Goal: Task Accomplishment & Management: Manage account settings

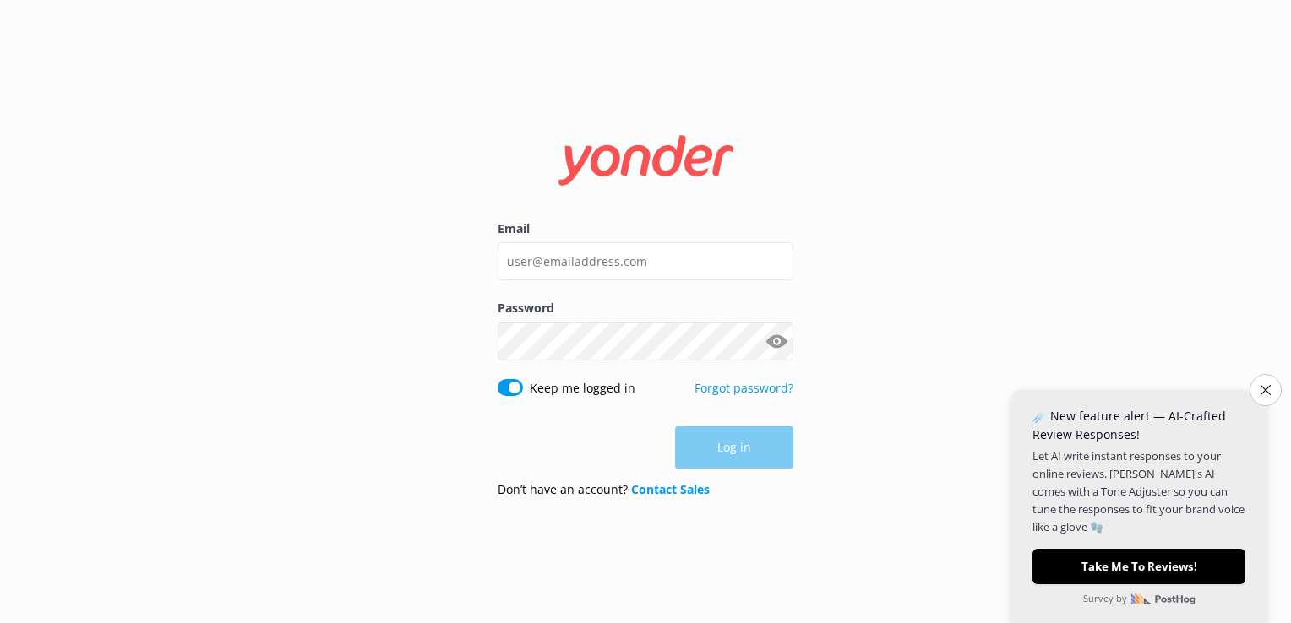
click at [517, 389] on input "Keep me logged in" at bounding box center [510, 387] width 25 height 17
click at [680, 161] on use at bounding box center [645, 160] width 175 height 50
click at [508, 387] on input "Keep me logged in" at bounding box center [510, 387] width 25 height 17
checkbox input "true"
click at [1265, 395] on icon "Close survey" at bounding box center [1265, 389] width 11 height 11
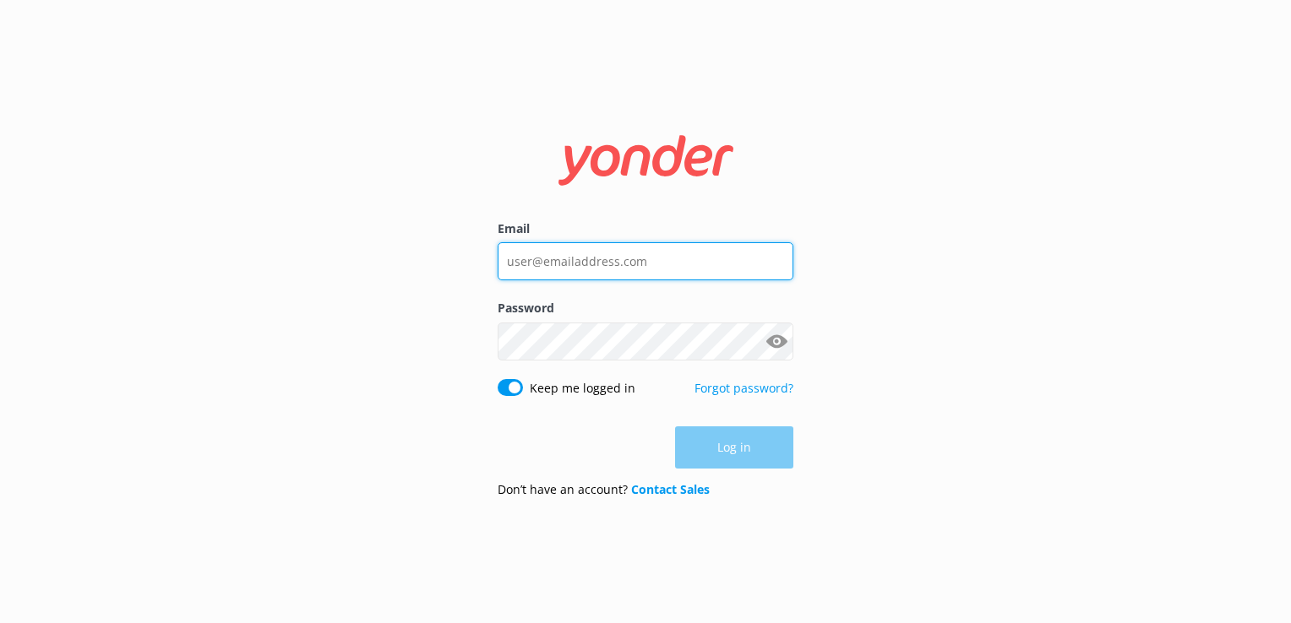
click at [526, 259] on input "Email" at bounding box center [646, 261] width 296 height 38
type input "[EMAIL_ADDRESS][DOMAIN_NAME]"
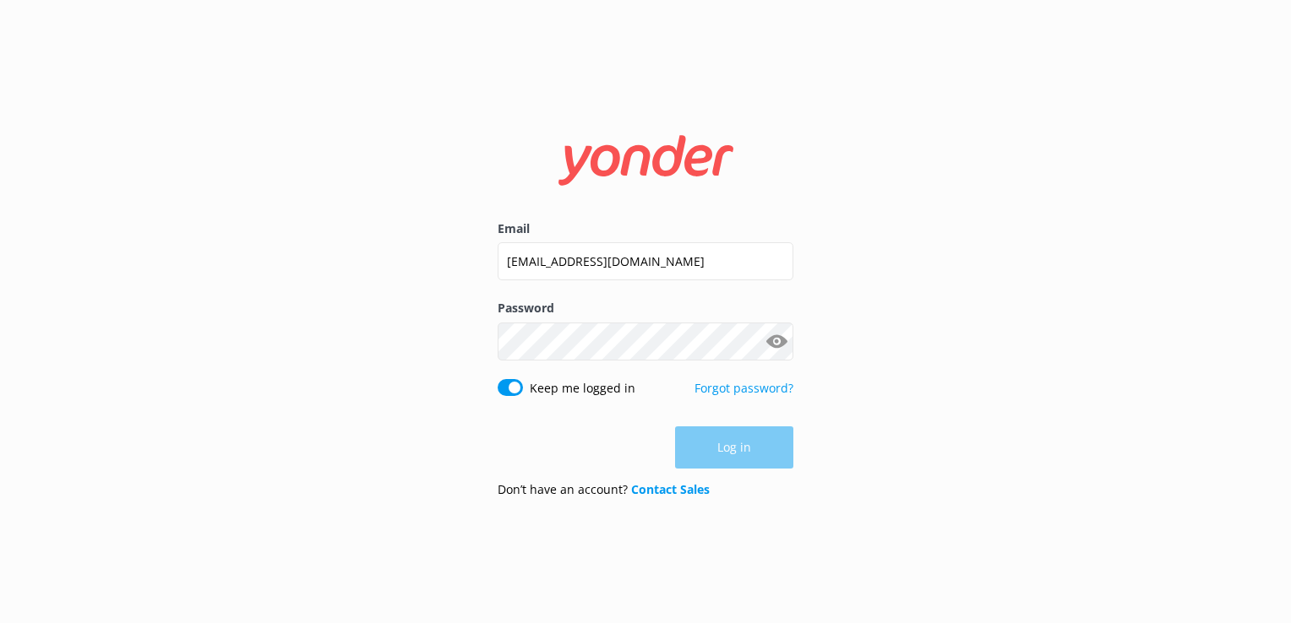
click at [591, 318] on div "Password Show password" at bounding box center [646, 338] width 296 height 79
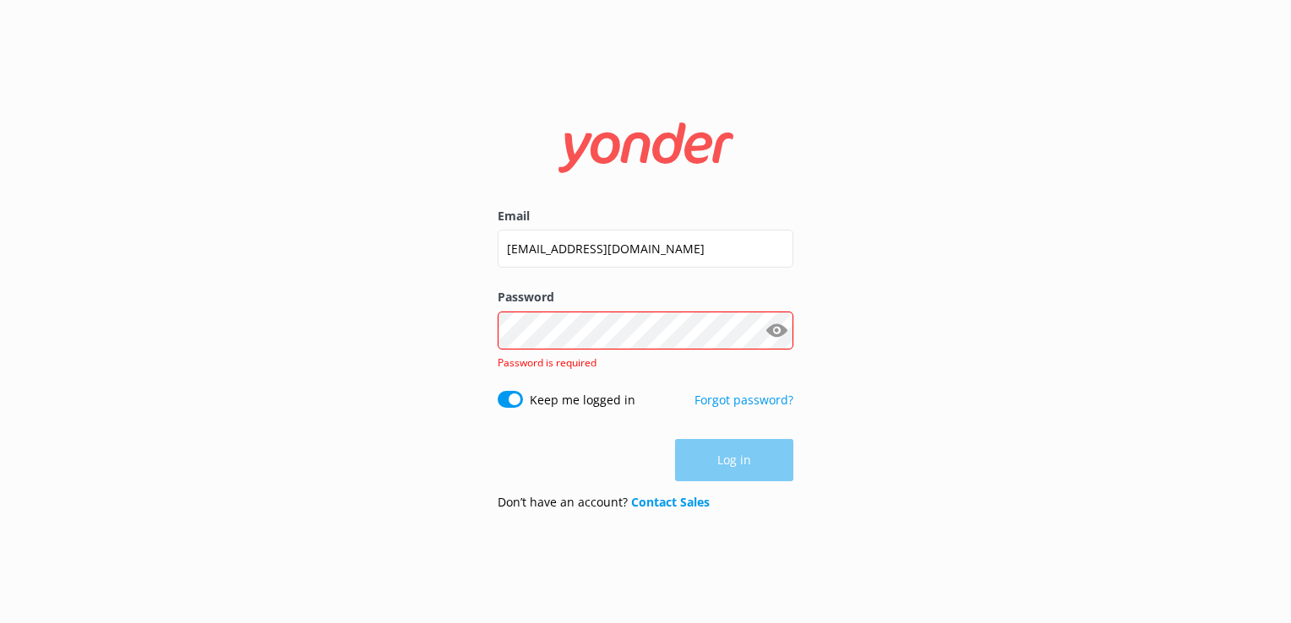
click at [787, 340] on button "Show password" at bounding box center [776, 330] width 34 height 34
click at [782, 332] on button "Show password" at bounding box center [776, 330] width 34 height 34
click at [740, 404] on link "Forgot password?" at bounding box center [743, 400] width 99 height 16
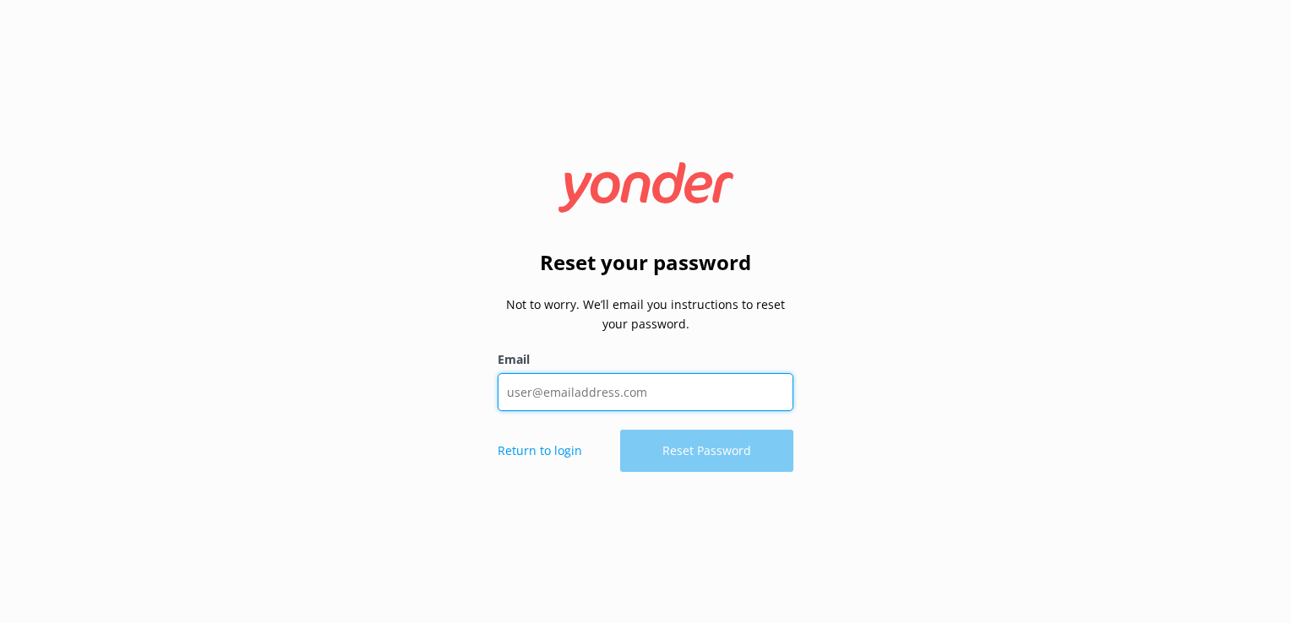
click at [683, 396] on input "Email" at bounding box center [646, 392] width 296 height 38
type input "[EMAIL_ADDRESS][DOMAIN_NAME]"
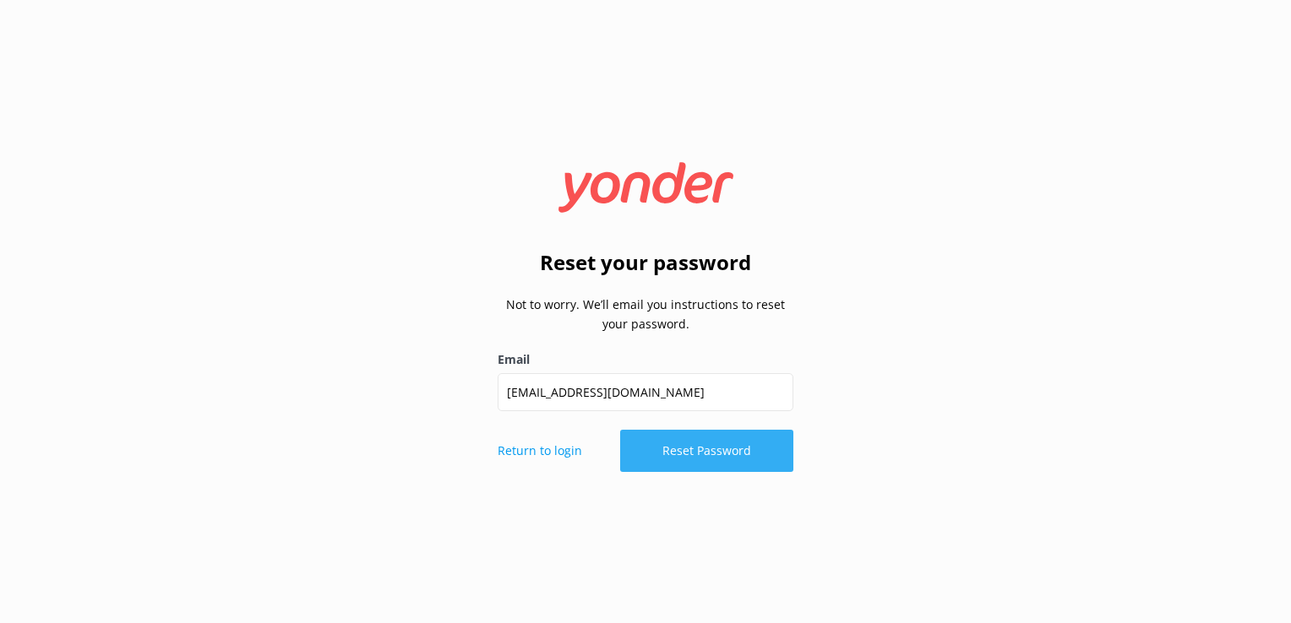
click at [687, 452] on button "Reset Password" at bounding box center [706, 451] width 173 height 42
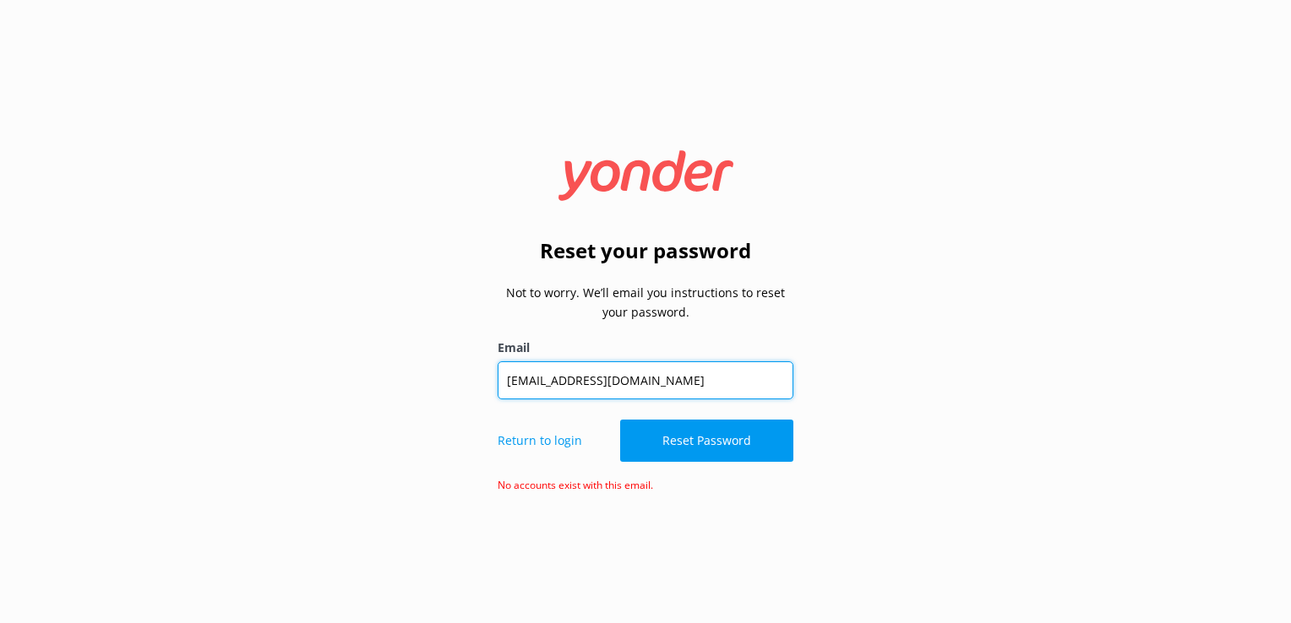
click at [696, 384] on input "[EMAIL_ADDRESS][DOMAIN_NAME]" at bounding box center [646, 381] width 296 height 38
click at [706, 376] on input "[EMAIL_ADDRESS][DOMAIN_NAME]" at bounding box center [646, 381] width 296 height 38
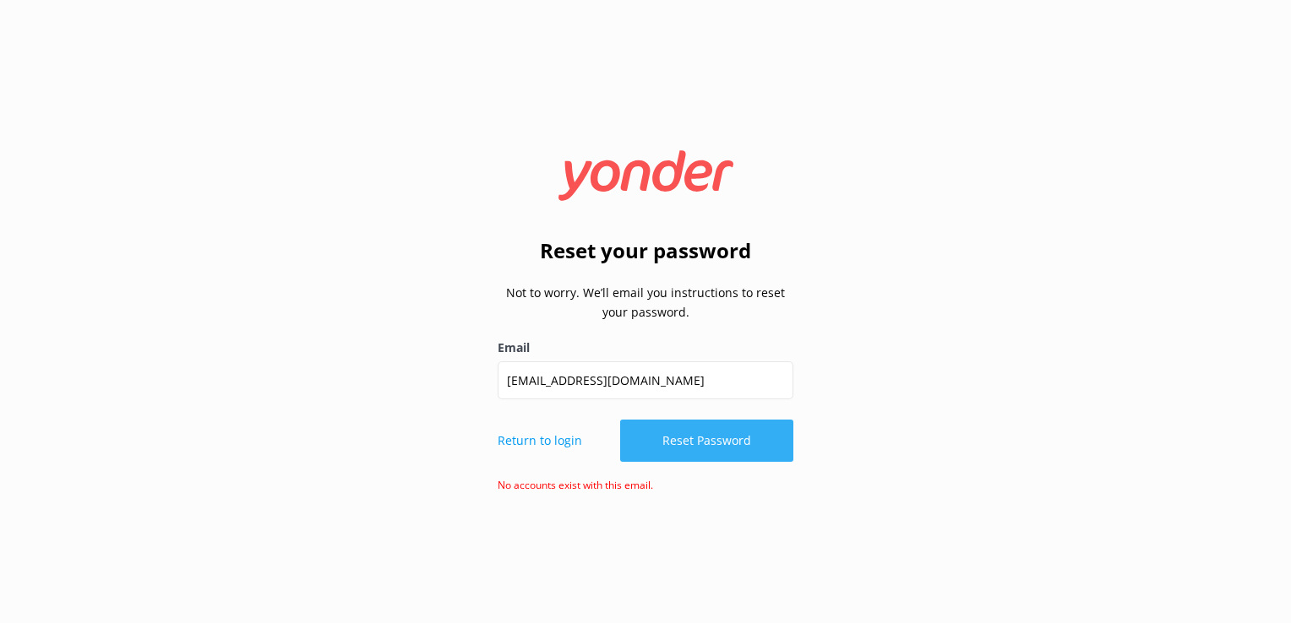
click at [716, 427] on button "Reset Password" at bounding box center [706, 441] width 173 height 42
click at [554, 441] on p "Return to login" at bounding box center [540, 441] width 84 height 19
